Goal: Task Accomplishment & Management: Manage account settings

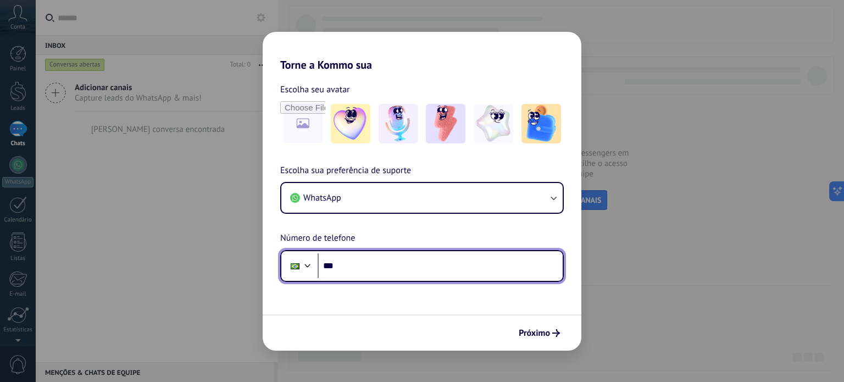
click at [377, 264] on input "***" at bounding box center [440, 265] width 245 height 25
type input "**********"
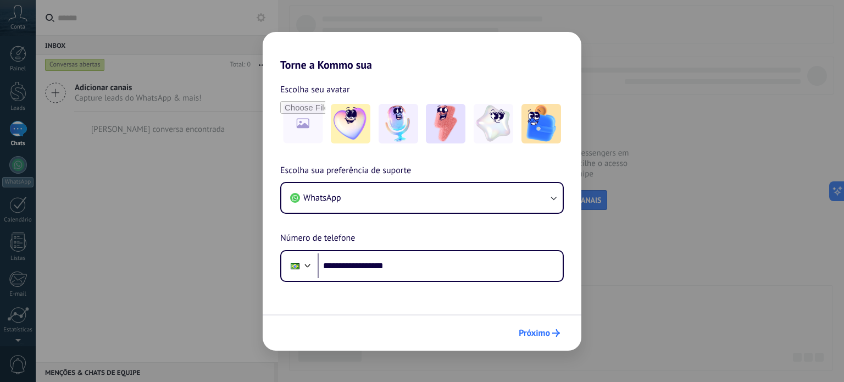
click at [550, 333] on span "Próximo" at bounding box center [539, 333] width 41 height 8
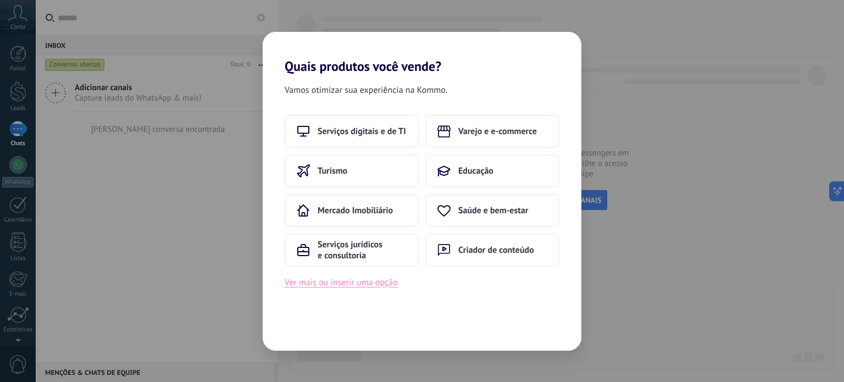
click at [315, 281] on button "Ver mais ou inserir uma opção" at bounding box center [341, 282] width 113 height 14
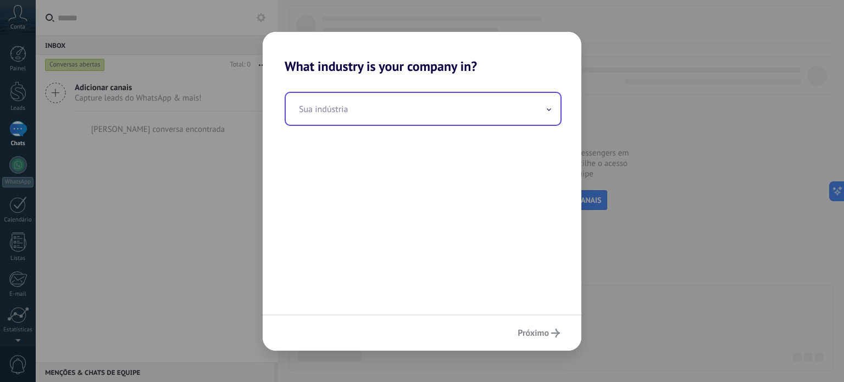
click at [352, 114] on input "text" at bounding box center [423, 109] width 275 height 32
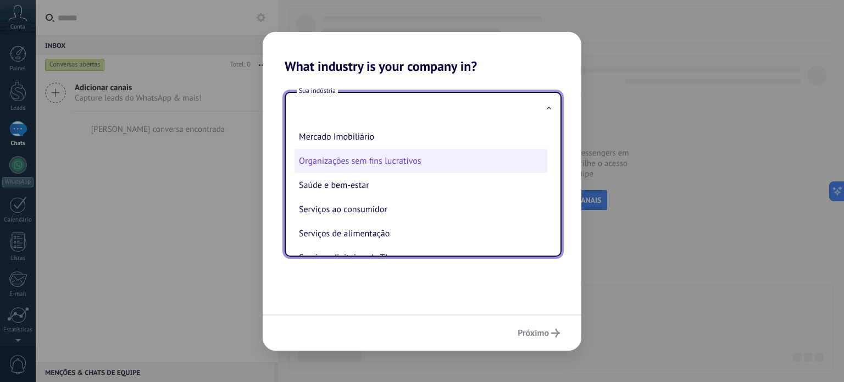
scroll to position [165, 0]
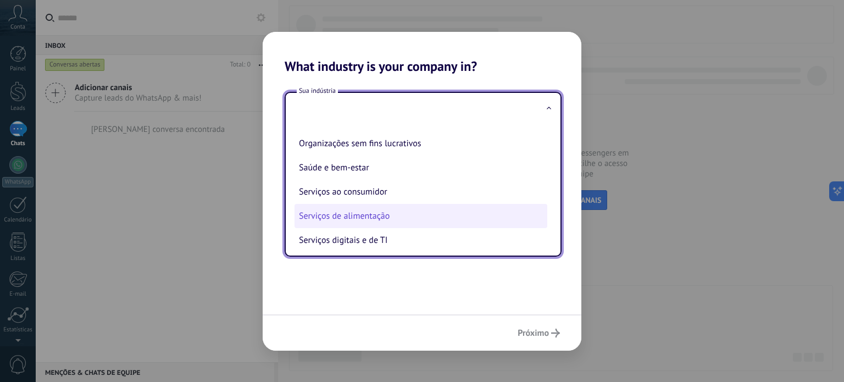
click at [354, 217] on li "Serviços de alimentação" at bounding box center [420, 216] width 253 height 24
type input "**********"
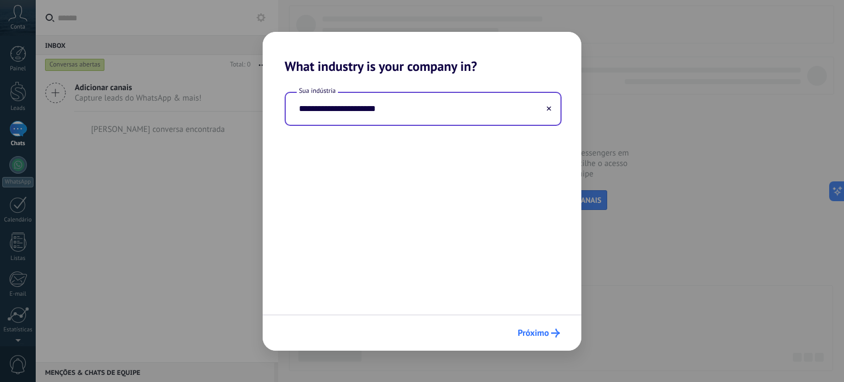
click at [532, 331] on span "Próximo" at bounding box center [533, 333] width 31 height 8
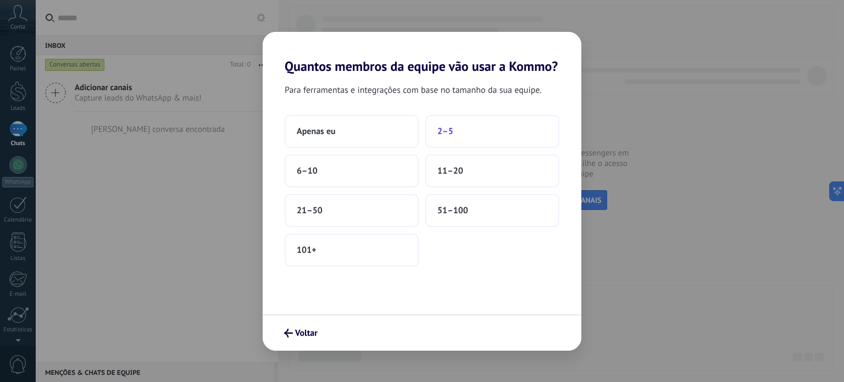
click at [448, 130] on span "2–5" at bounding box center [445, 131] width 16 height 11
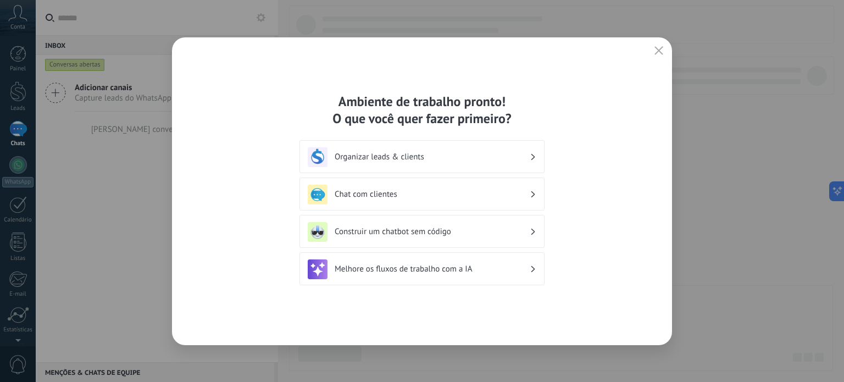
click at [388, 155] on h3 "Organizar leads & clients" at bounding box center [432, 157] width 195 height 10
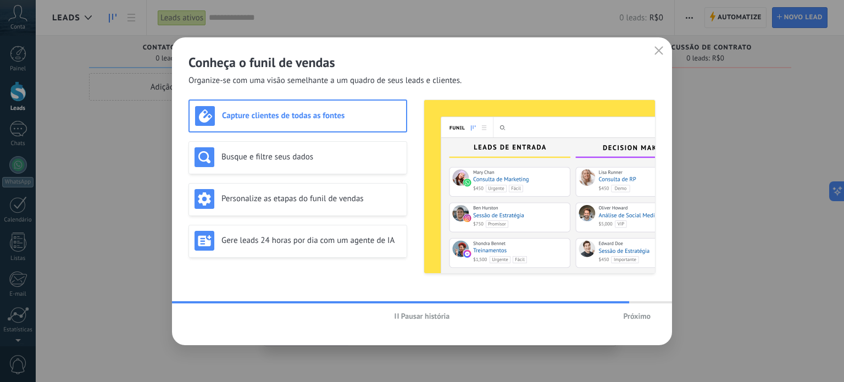
click at [301, 118] on h3 "Capture clientes de todas as fontes" at bounding box center [311, 115] width 179 height 10
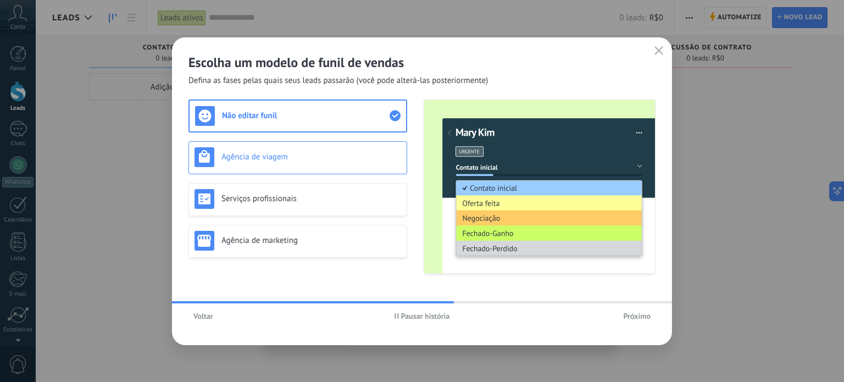
click at [303, 152] on h3 "Agência de viagem" at bounding box center [311, 157] width 180 height 10
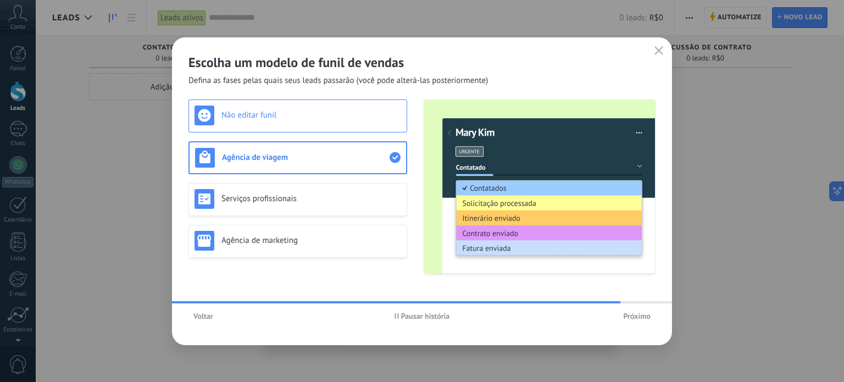
click at [311, 109] on div "Não editar funil" at bounding box center [297, 115] width 207 height 20
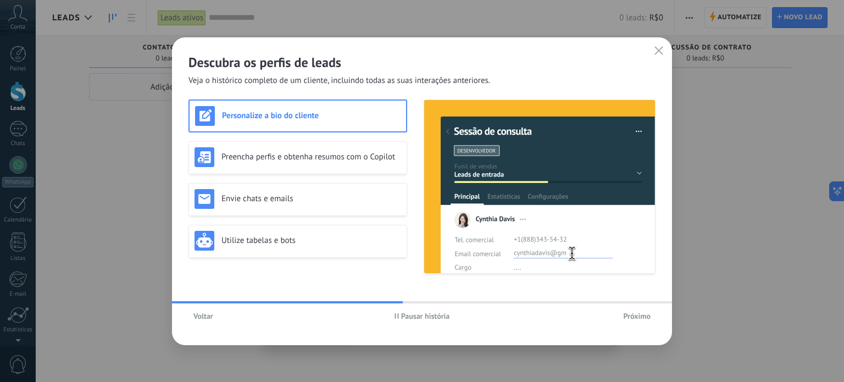
click at [202, 315] on span "Voltar" at bounding box center [203, 316] width 20 height 8
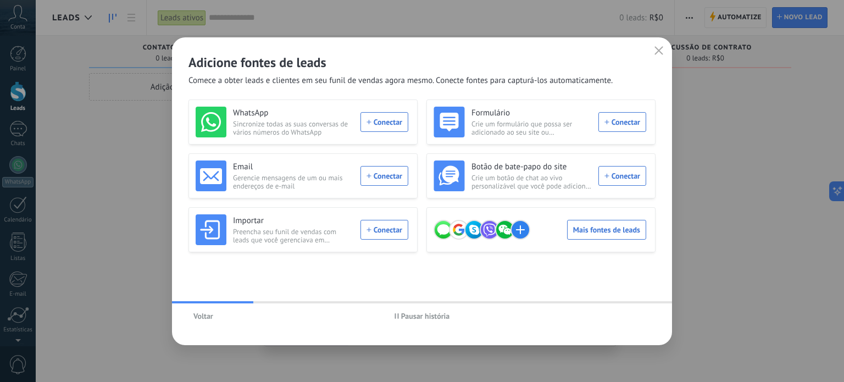
click at [205, 316] on span "Voltar" at bounding box center [203, 316] width 20 height 8
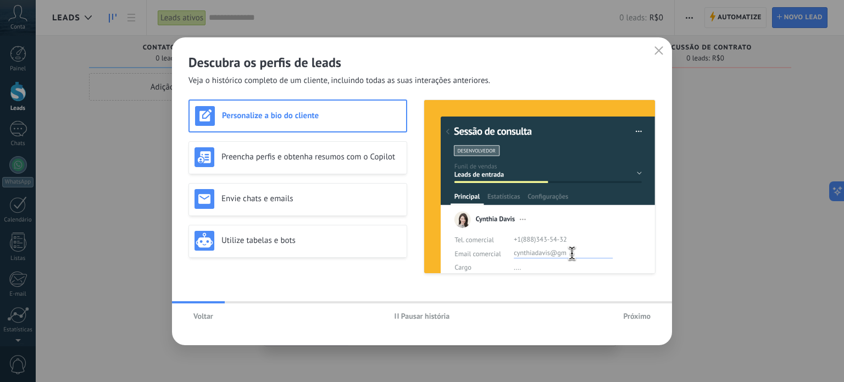
click at [205, 316] on span "Voltar" at bounding box center [203, 316] width 20 height 8
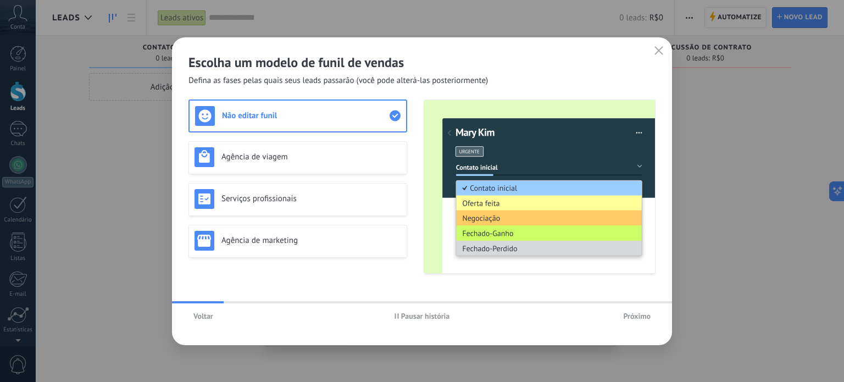
click at [248, 304] on div "Voltar Pausar história Próximo" at bounding box center [422, 315] width 500 height 25
click at [250, 301] on div at bounding box center [422, 302] width 500 height 2
click at [423, 318] on span "Pausar história" at bounding box center [425, 316] width 49 height 8
click at [319, 154] on h3 "Agência de viagem" at bounding box center [311, 157] width 180 height 10
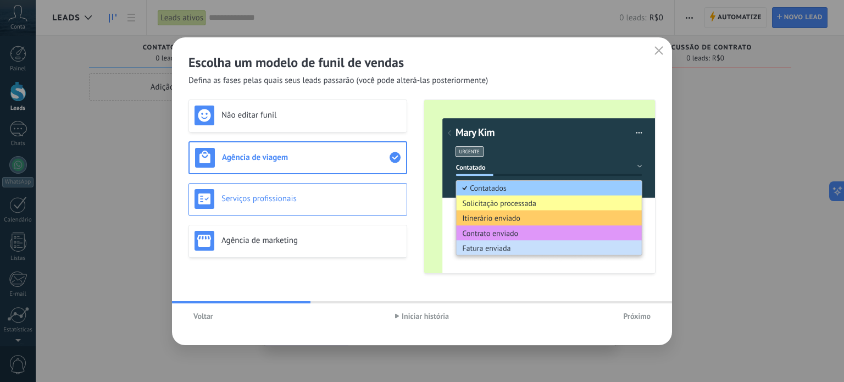
click at [309, 195] on h3 "Serviços profissionais" at bounding box center [311, 198] width 180 height 10
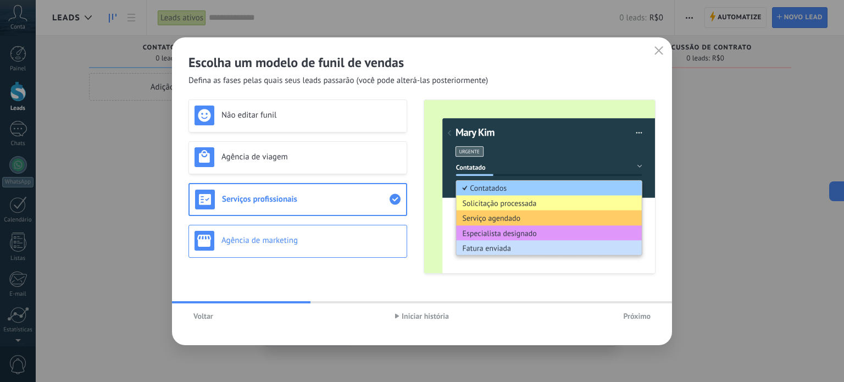
click at [311, 246] on div "Agência de marketing" at bounding box center [297, 241] width 207 height 20
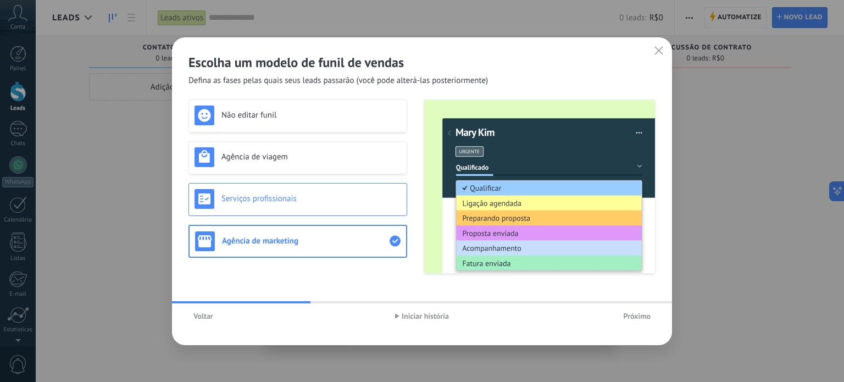
click at [285, 202] on h3 "Serviços profissionais" at bounding box center [311, 198] width 180 height 10
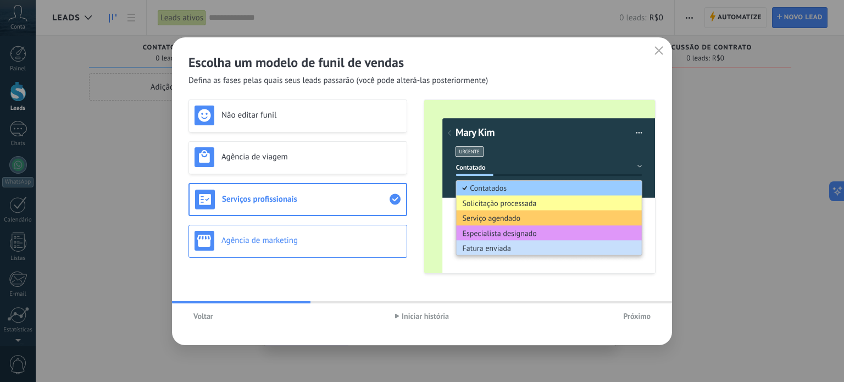
click at [299, 240] on h3 "Agência de marketing" at bounding box center [311, 240] width 180 height 10
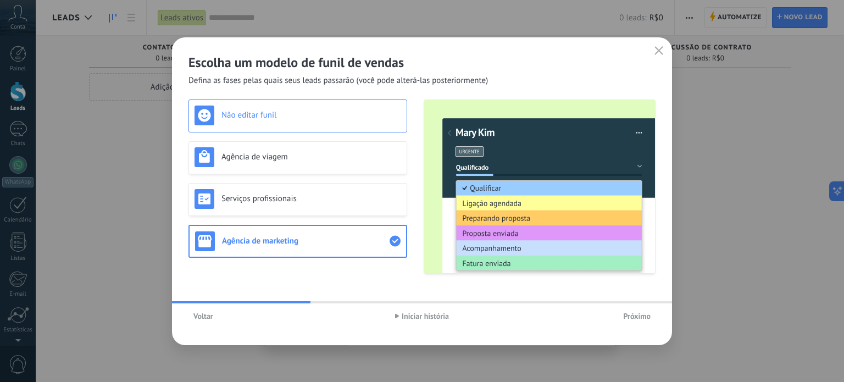
click at [290, 113] on h3 "Não editar funil" at bounding box center [311, 115] width 180 height 10
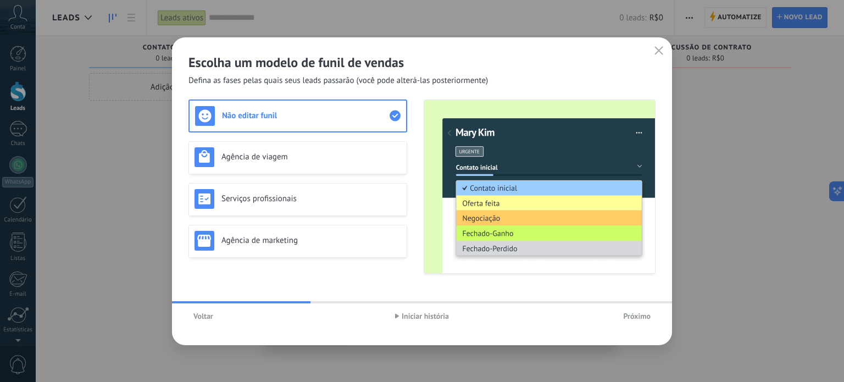
click at [204, 318] on span "Voltar" at bounding box center [203, 316] width 20 height 8
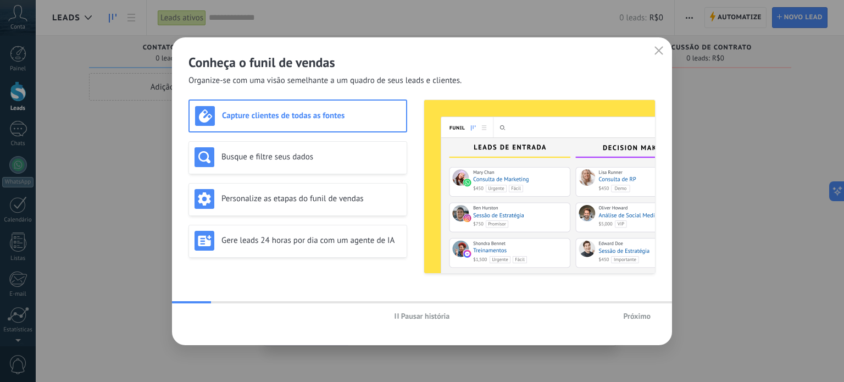
click at [412, 318] on span "Pausar história" at bounding box center [425, 316] width 49 height 8
click at [320, 156] on h3 "Busque e filtre seus dados" at bounding box center [311, 157] width 180 height 10
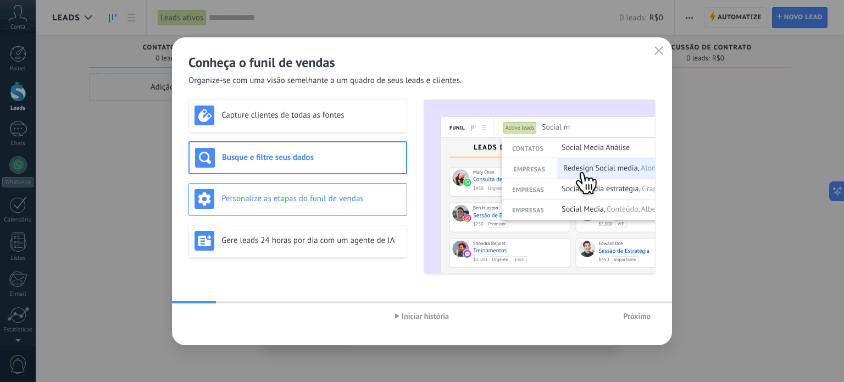
click at [312, 198] on h3 "Personalize as etapas do funil de vendas" at bounding box center [311, 198] width 180 height 10
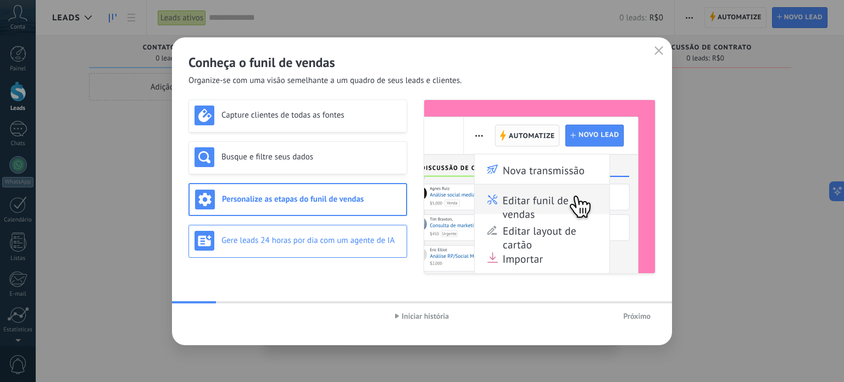
click at [312, 241] on h3 "Gere leads 24 horas por dia com um agente de IA" at bounding box center [311, 240] width 180 height 10
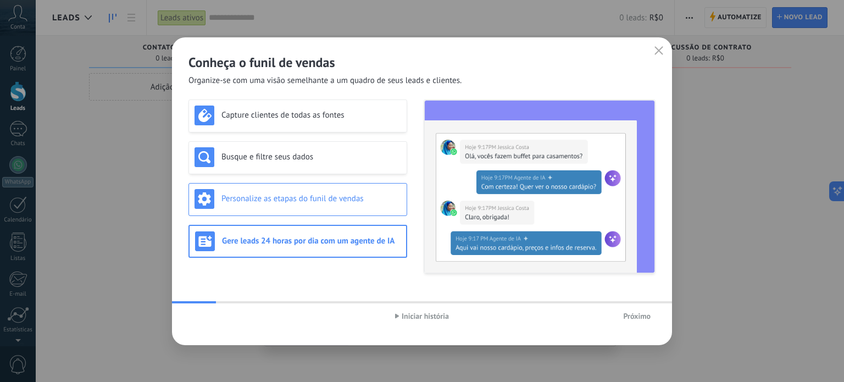
click at [305, 201] on h3 "Personalize as etapas do funil de vendas" at bounding box center [311, 198] width 180 height 10
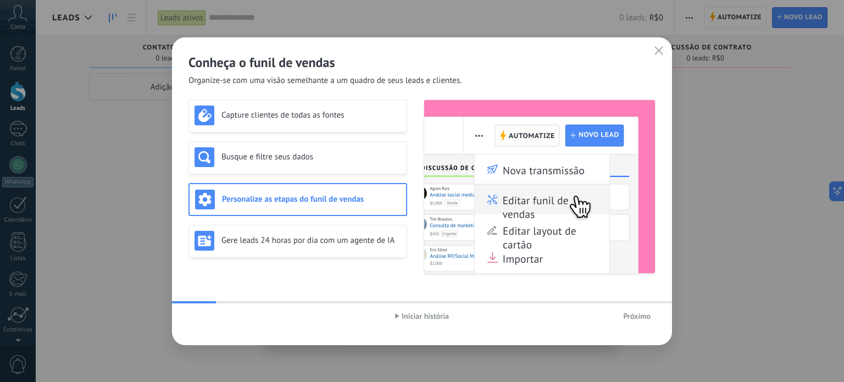
click at [643, 319] on span "Próximo" at bounding box center [636, 316] width 27 height 8
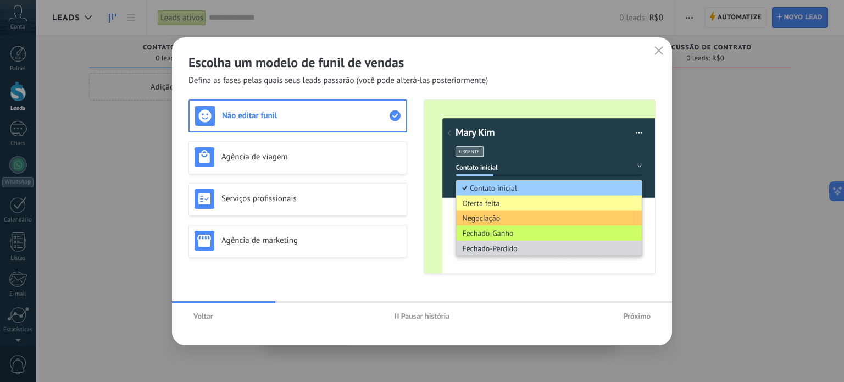
click at [215, 310] on button "Voltar" at bounding box center [203, 316] width 30 height 16
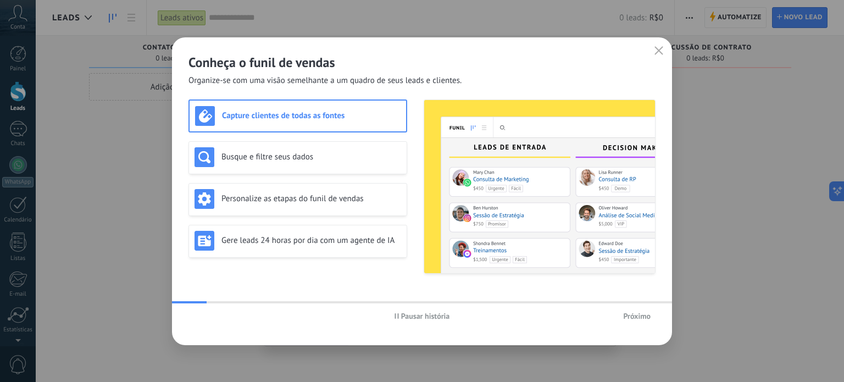
click at [418, 318] on span "Pausar história" at bounding box center [425, 316] width 49 height 8
click at [631, 314] on span "Próximo" at bounding box center [636, 316] width 27 height 8
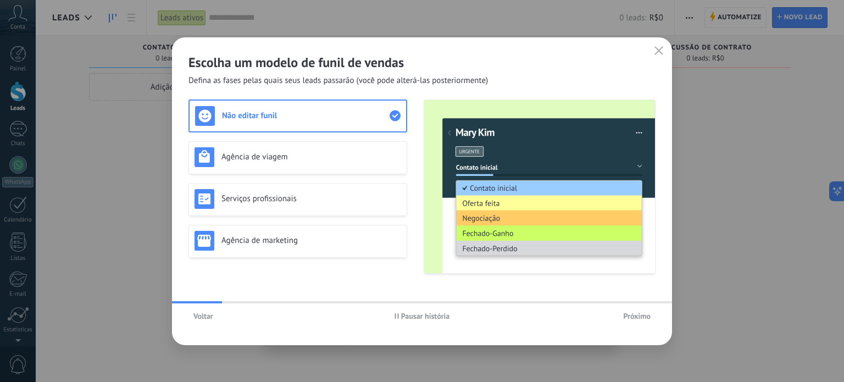
click at [411, 320] on span "Pausar história" at bounding box center [425, 316] width 49 height 8
click at [646, 317] on span "Próximo" at bounding box center [636, 316] width 27 height 8
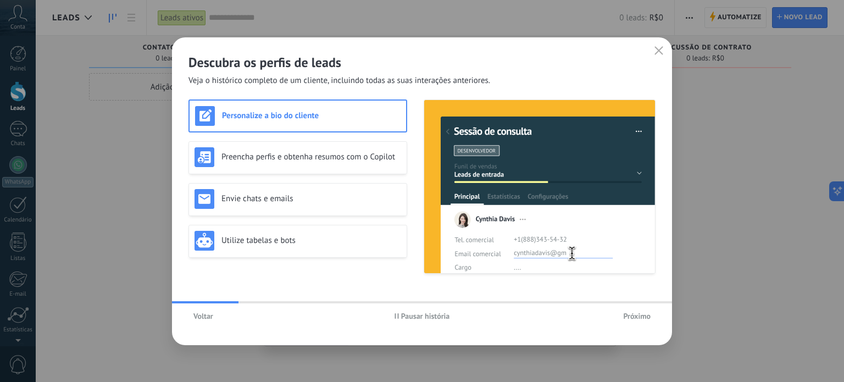
click at [411, 312] on span "Pausar história" at bounding box center [425, 316] width 49 height 8
click at [272, 166] on div "Preencha perfis e obtenha resumos com o Copilot" at bounding box center [297, 157] width 219 height 33
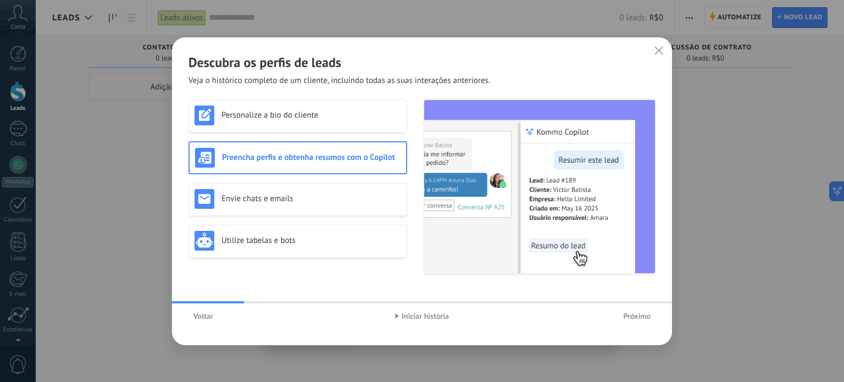
click at [639, 315] on span "Próximo" at bounding box center [636, 316] width 27 height 8
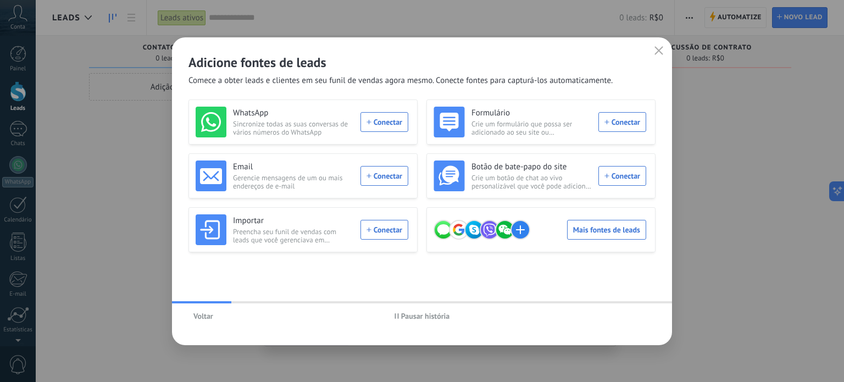
click at [421, 315] on span "Pausar história" at bounding box center [425, 316] width 49 height 8
click at [385, 124] on div "WhatsApp Sincronize todas as suas conversas de vários números do WhatsApp Conec…" at bounding box center [302, 122] width 213 height 31
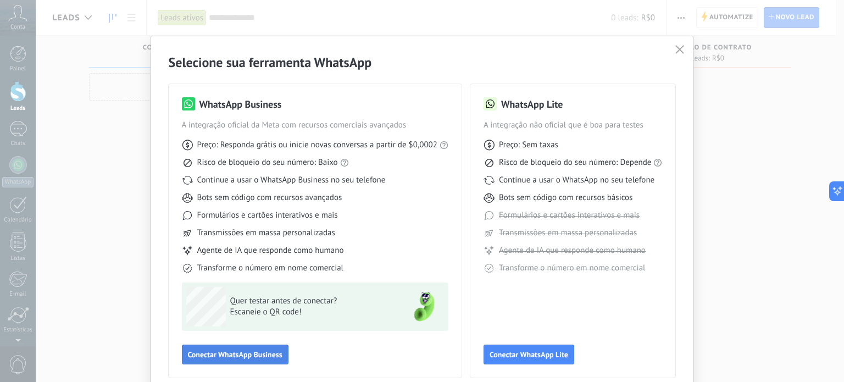
click at [240, 353] on span "Conectar WhatsApp Business" at bounding box center [235, 355] width 94 height 8
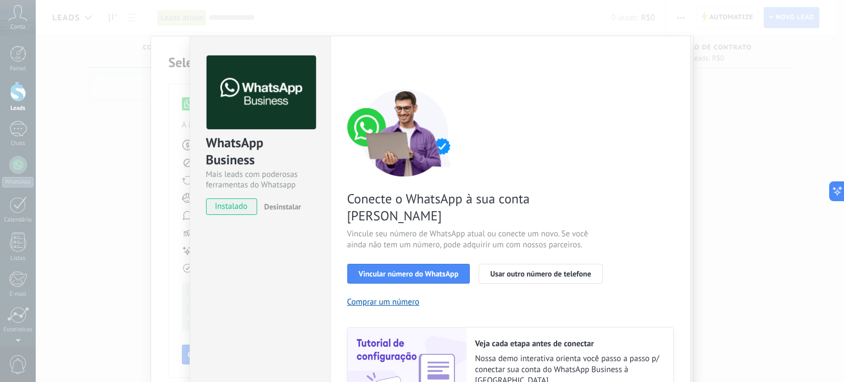
click at [225, 208] on span "instalado" at bounding box center [232, 206] width 50 height 16
click at [394, 270] on span "Vincular número do WhatsApp" at bounding box center [409, 274] width 100 height 8
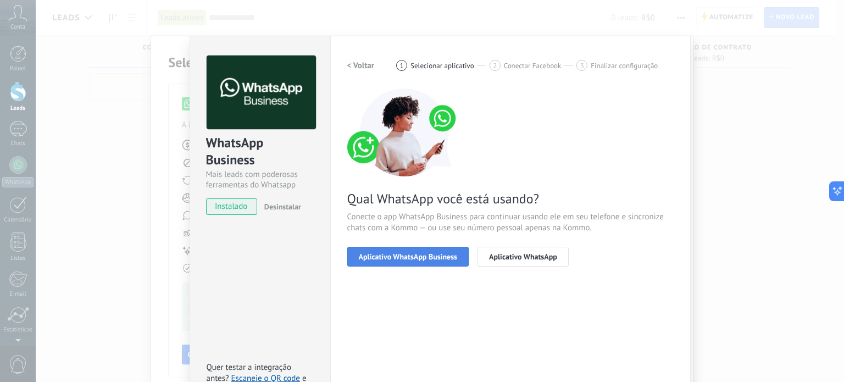
click at [402, 256] on span "Aplicativo WhatsApp Business" at bounding box center [408, 257] width 98 height 8
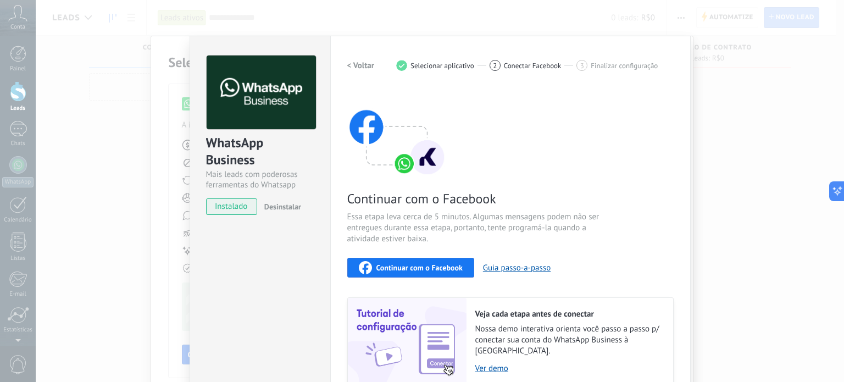
click at [405, 267] on span "Continuar com o Facebook" at bounding box center [419, 268] width 86 height 8
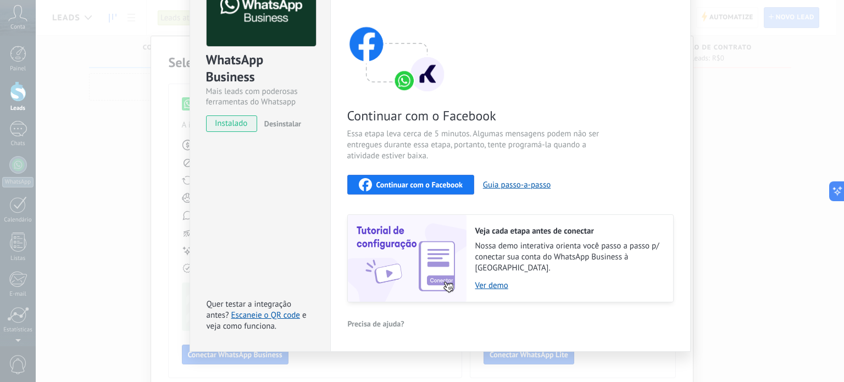
scroll to position [85, 0]
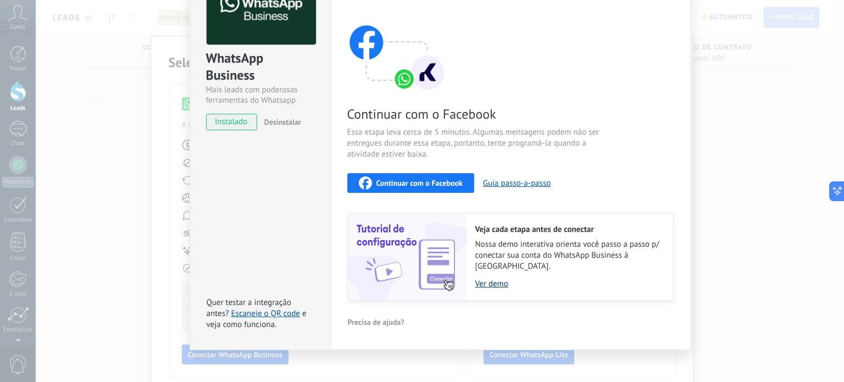
click at [490, 279] on link "Ver demo" at bounding box center [568, 284] width 187 height 10
click at [126, 157] on div "WhatsApp Business Mais leads com poderosas ferramentas do Whatsapp instalado De…" at bounding box center [440, 191] width 808 height 382
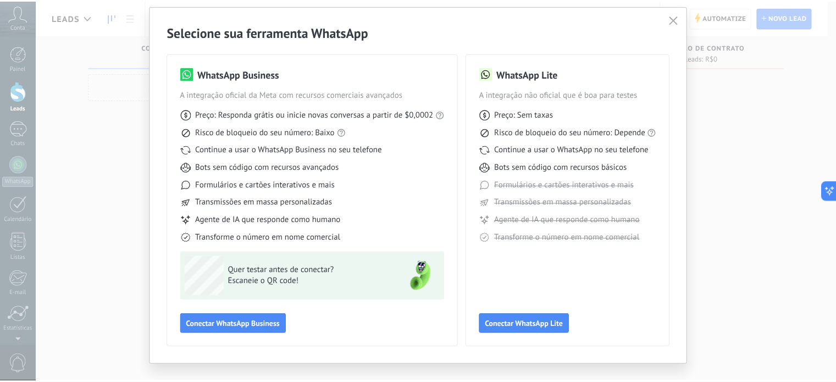
scroll to position [0, 0]
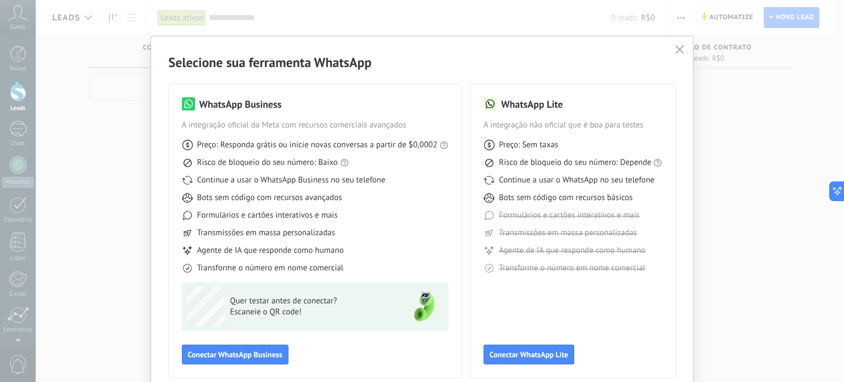
click at [75, 44] on div "Selecione sua ferramenta WhatsApp WhatsApp Business A integração oficial da Met…" at bounding box center [422, 191] width 844 height 382
click at [675, 47] on icon "button" at bounding box center [679, 49] width 9 height 9
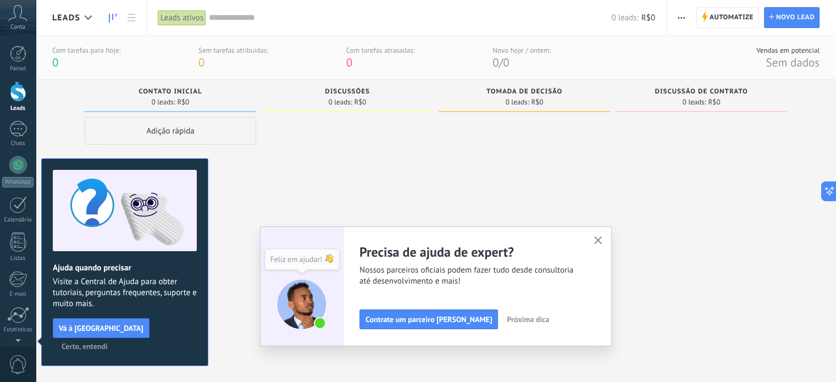
click at [10, 19] on icon at bounding box center [17, 13] width 19 height 16
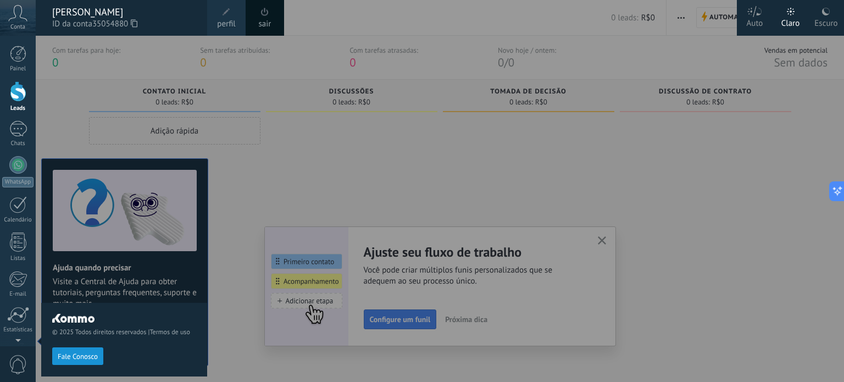
click at [220, 18] on span "perfil" at bounding box center [226, 24] width 18 height 12
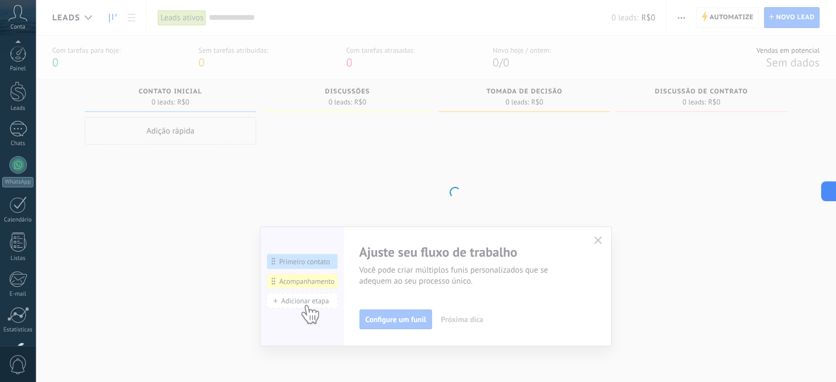
scroll to position [75, 0]
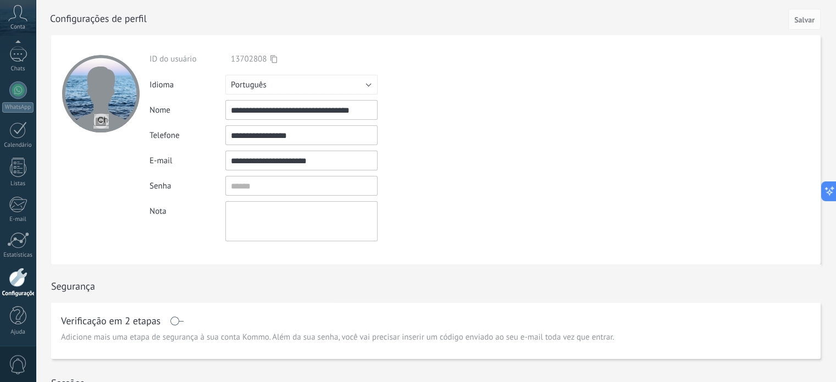
click at [330, 137] on input "**********" at bounding box center [301, 135] width 152 height 20
click at [444, 196] on div "**********" at bounding box center [322, 147] width 347 height 187
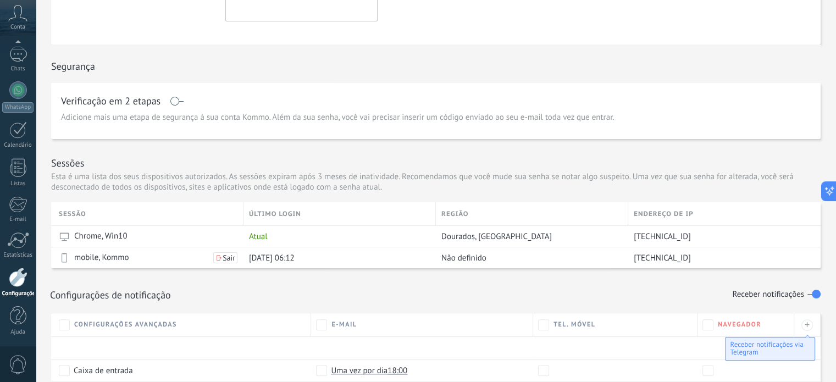
scroll to position [0, 0]
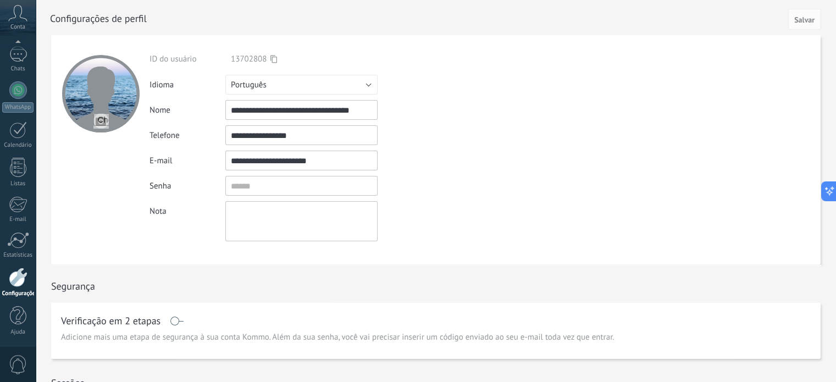
click at [13, 283] on div at bounding box center [18, 277] width 19 height 19
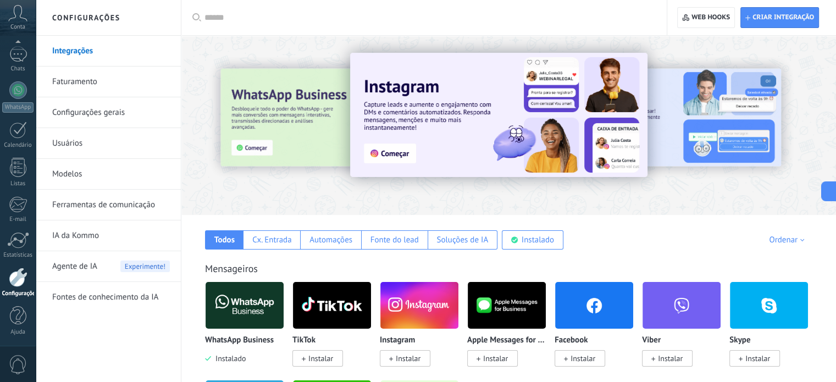
click at [251, 103] on div at bounding box center [239, 124] width 241 height 99
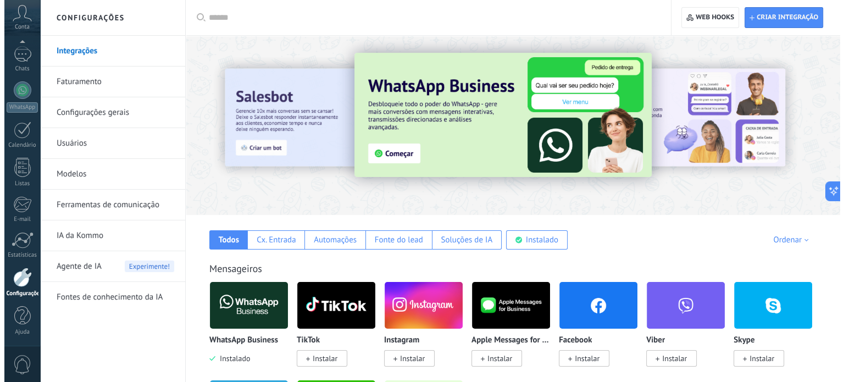
scroll to position [110, 0]
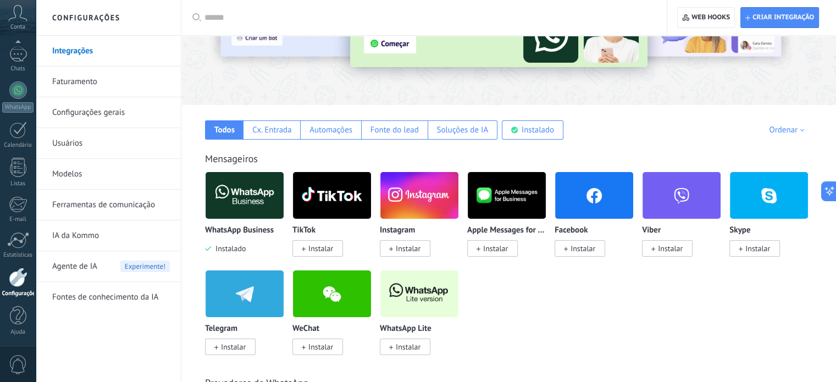
click at [229, 197] on img at bounding box center [244, 195] width 78 height 53
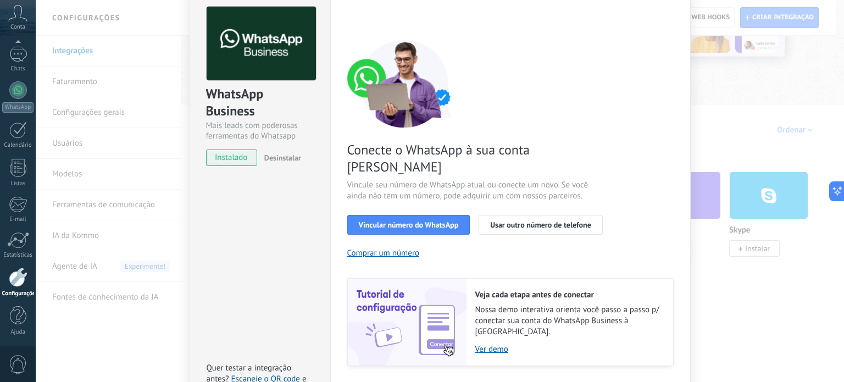
scroll to position [0, 0]
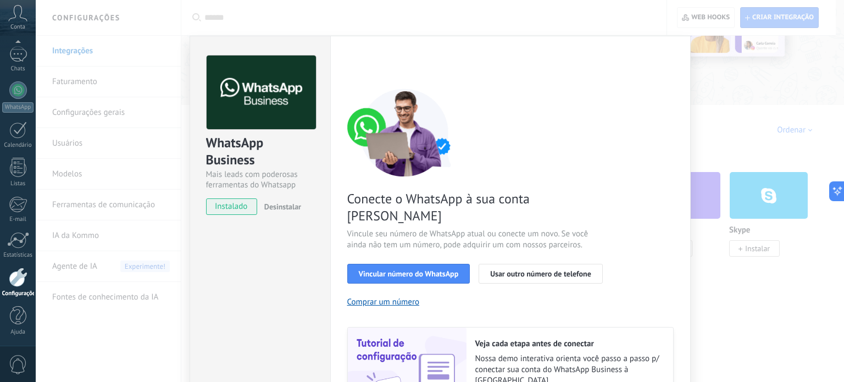
click at [274, 205] on span "Desinstalar" at bounding box center [282, 207] width 37 height 10
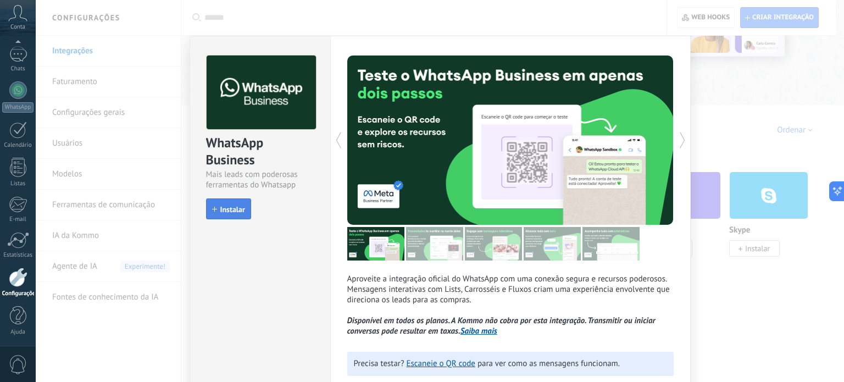
click at [240, 207] on span "Instalar" at bounding box center [232, 209] width 25 height 8
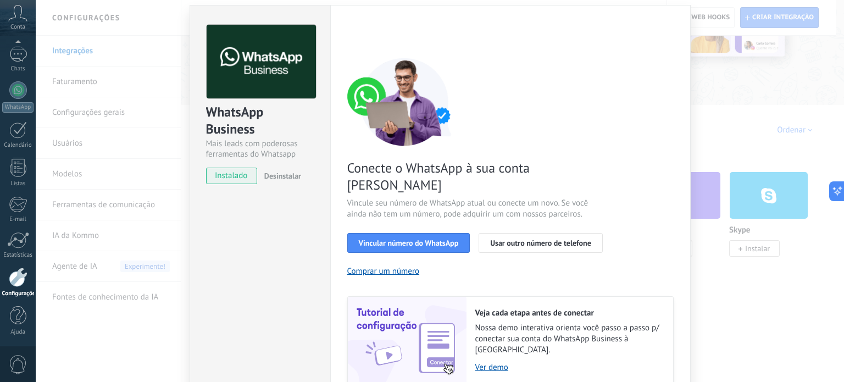
scroll to position [97, 0]
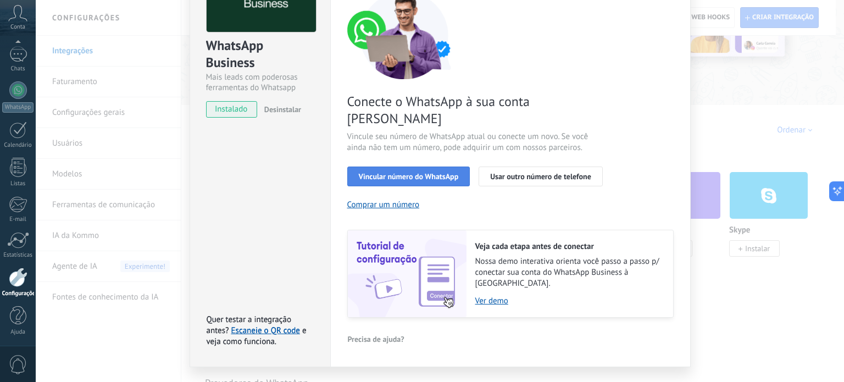
click at [388, 173] on span "Vincular número do WhatsApp" at bounding box center [409, 177] width 100 height 8
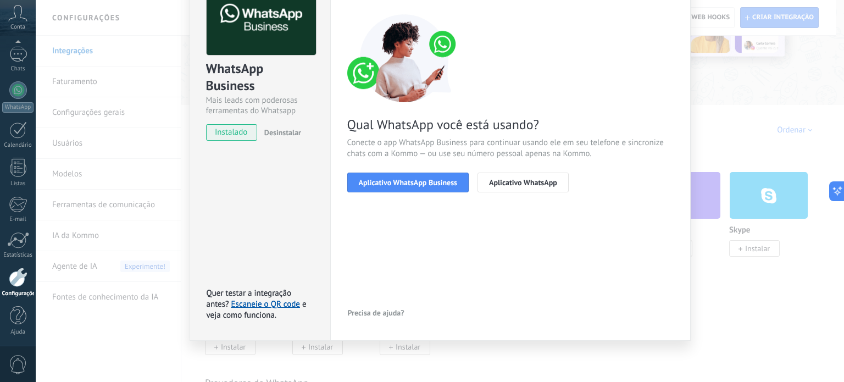
scroll to position [74, 0]
click at [405, 186] on span "Aplicativo WhatsApp Business" at bounding box center [408, 183] width 98 height 8
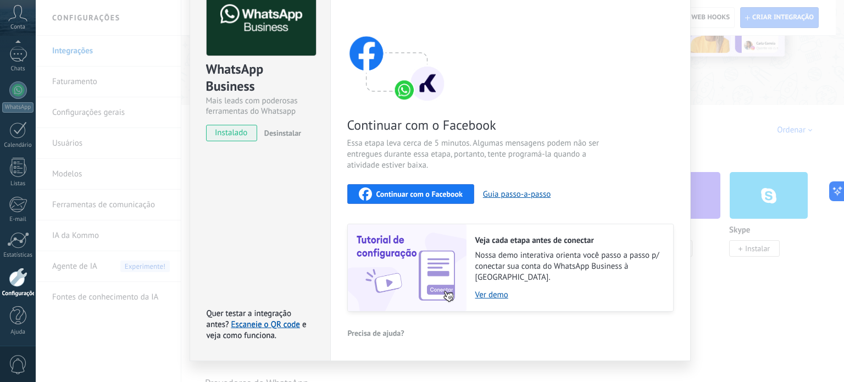
click at [408, 191] on span "Continuar com o Facebook" at bounding box center [419, 194] width 86 height 8
click at [390, 192] on span "Continuar com o Facebook" at bounding box center [419, 194] width 86 height 8
